Goal: Book appointment/travel/reservation

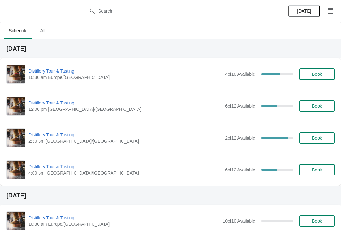
click at [329, 15] on button "button" at bounding box center [330, 10] width 11 height 11
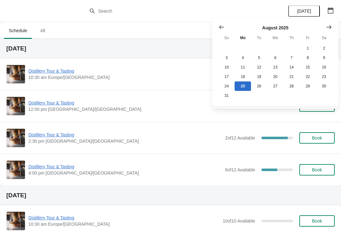
click at [325, 26] on button "Show next month, September 2025" at bounding box center [329, 26] width 11 height 11
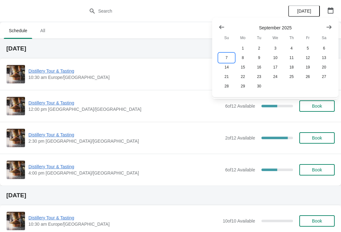
click at [229, 58] on button "7" at bounding box center [227, 57] width 16 height 9
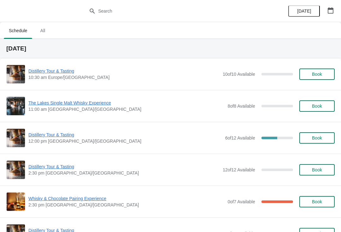
click at [57, 168] on span "Distillery Tour & Tasting" at bounding box center [123, 167] width 191 height 6
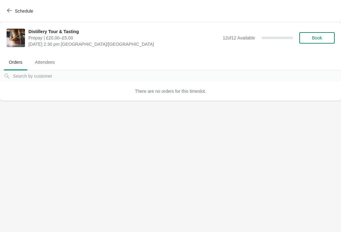
click at [314, 41] on button "Book" at bounding box center [317, 37] width 35 height 11
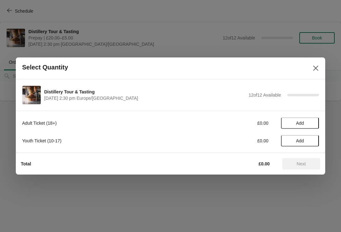
click at [296, 118] on button "Add" at bounding box center [300, 123] width 38 height 11
click at [313, 125] on icon at bounding box center [311, 123] width 7 height 7
click at [300, 168] on button "Next" at bounding box center [302, 163] width 38 height 11
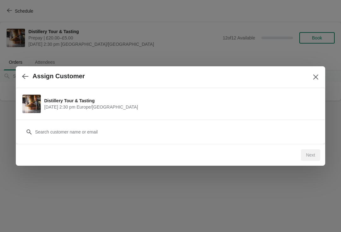
click at [23, 77] on icon "button" at bounding box center [25, 76] width 6 height 6
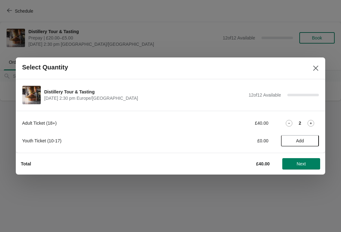
click at [301, 161] on span "Next" at bounding box center [301, 163] width 9 height 5
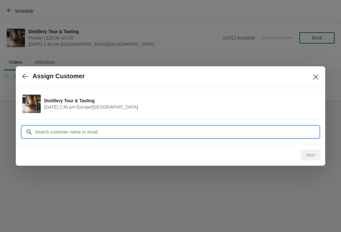
click at [84, 131] on input "Customer" at bounding box center [177, 131] width 284 height 11
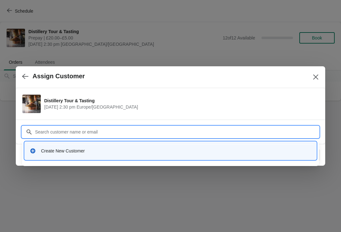
click at [42, 151] on div "Create New Customer" at bounding box center [176, 151] width 271 height 6
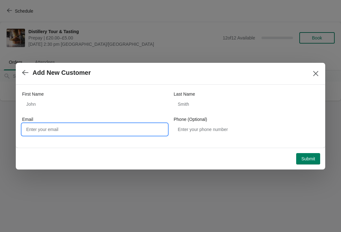
click at [65, 131] on input "Email" at bounding box center [94, 129] width 145 height 11
type input "[EMAIL_ADDRESS][DOMAIN_NAME]"
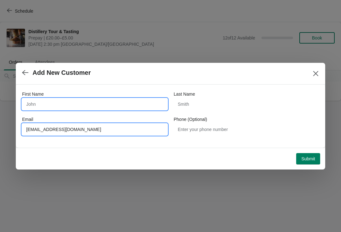
click at [87, 109] on input "First Name" at bounding box center [94, 104] width 145 height 11
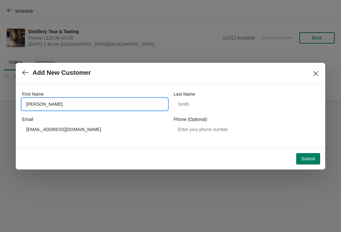
type input "[PERSON_NAME]"
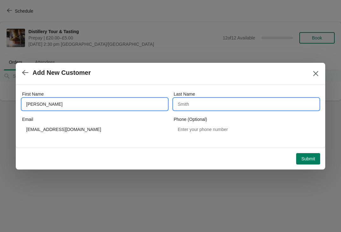
click at [217, 107] on input "Last Name" at bounding box center [246, 104] width 145 height 11
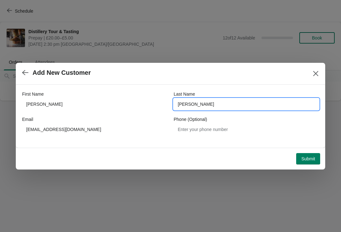
type input "[PERSON_NAME]"
click at [313, 158] on span "Submit" at bounding box center [308, 158] width 14 height 5
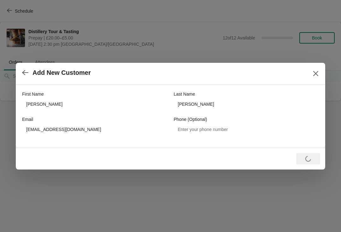
click at [320, 70] on button "Close" at bounding box center [315, 73] width 11 height 11
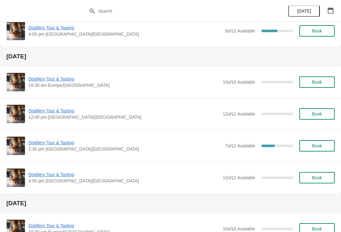
scroll to position [139, 0]
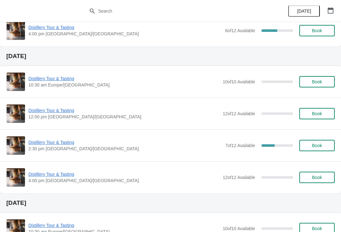
click at [326, 15] on button "button" at bounding box center [330, 10] width 11 height 11
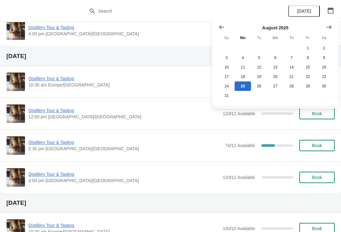
click at [331, 6] on button "button" at bounding box center [330, 10] width 11 height 11
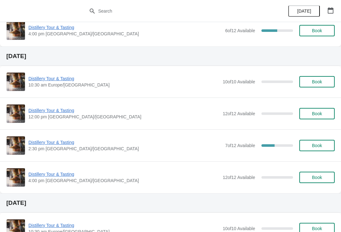
click at [332, 10] on icon "button" at bounding box center [331, 10] width 6 height 6
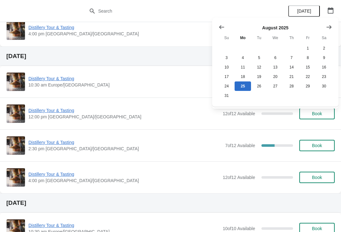
click at [338, 26] on div "[DATE] Su Mo Tu We Th Fr Sa 1 2 3 4 5 6 7 8 9 10 11 12 13 14 15 16 17 18 19 20 …" at bounding box center [275, 62] width 126 height 89
click at [327, 29] on icon "Show next month, September 2025" at bounding box center [329, 27] width 6 height 6
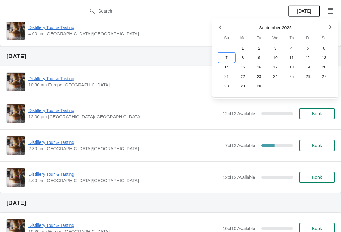
click at [228, 54] on button "7" at bounding box center [227, 57] width 16 height 9
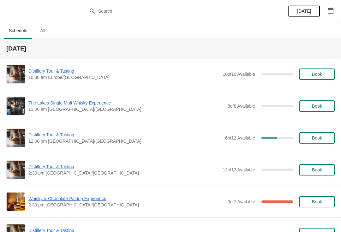
click at [312, 174] on button "Book" at bounding box center [317, 169] width 35 height 11
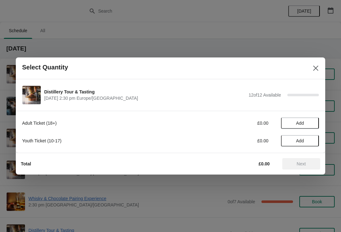
click at [302, 125] on span "Add" at bounding box center [300, 123] width 8 height 5
click at [308, 126] on icon at bounding box center [311, 123] width 7 height 7
click at [299, 167] on button "Next" at bounding box center [302, 163] width 38 height 11
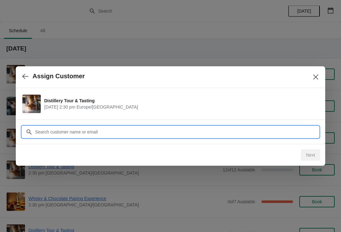
click at [142, 135] on input "Customer" at bounding box center [177, 131] width 284 height 11
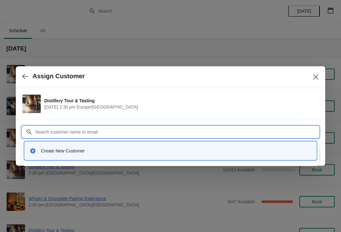
click at [70, 149] on div "Create New Customer" at bounding box center [176, 151] width 271 height 6
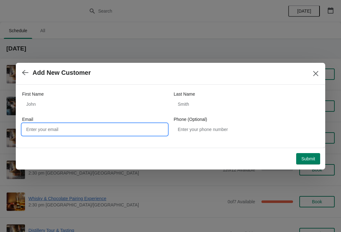
click at [94, 130] on input "Email" at bounding box center [94, 129] width 145 height 11
click at [81, 132] on input "Email" at bounding box center [94, 129] width 145 height 11
paste input "R"
type input "[EMAIL_ADDRESS][DOMAIN_NAME]"
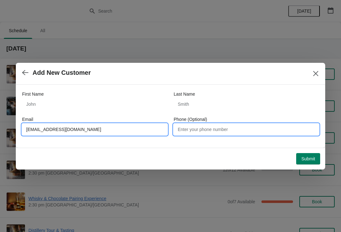
click at [205, 129] on input "Phone (Optional)" at bounding box center [246, 129] width 145 height 11
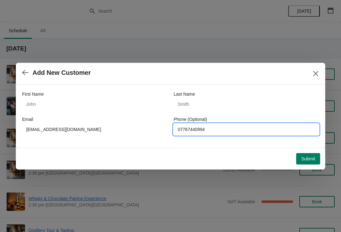
type input "07767440994"
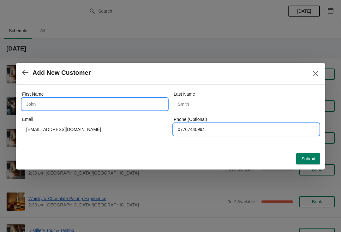
click at [117, 107] on input "First Name" at bounding box center [94, 104] width 145 height 11
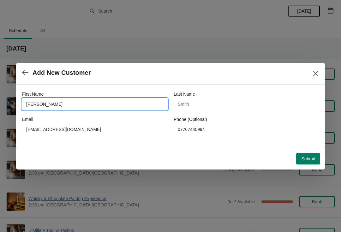
type input "[PERSON_NAME]"
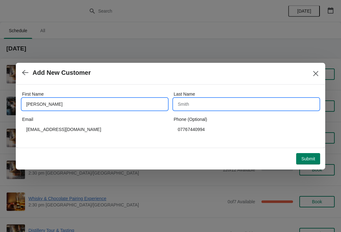
click at [217, 102] on input "Last Name" at bounding box center [246, 104] width 145 height 11
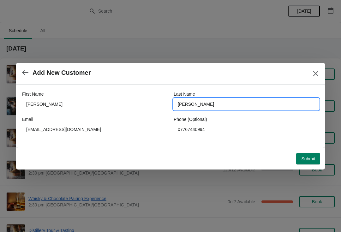
type input "[PERSON_NAME]"
click at [311, 159] on span "Submit" at bounding box center [308, 158] width 14 height 5
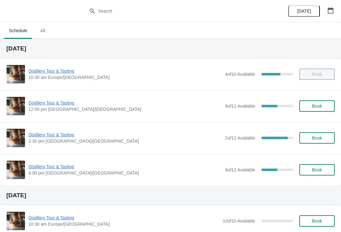
click at [59, 105] on span "Distillery Tour & Tasting" at bounding box center [125, 103] width 194 height 6
click at [54, 101] on span "Distillery Tour & Tasting" at bounding box center [125, 103] width 194 height 6
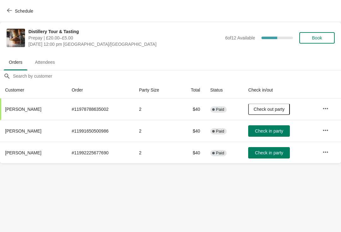
click at [266, 151] on span "Check in party" at bounding box center [269, 152] width 28 height 5
click at [265, 130] on span "Check in party" at bounding box center [269, 131] width 28 height 5
